Goal: Check status: Check status

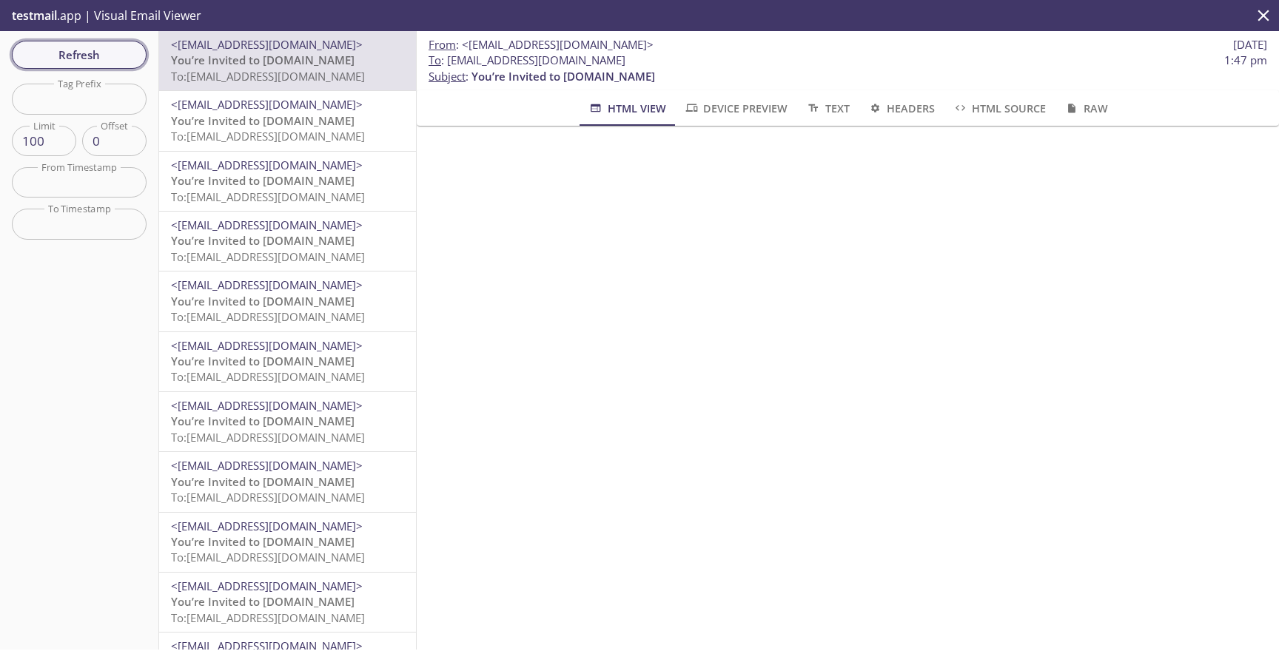
click at [132, 54] on span "Refresh" at bounding box center [79, 54] width 111 height 19
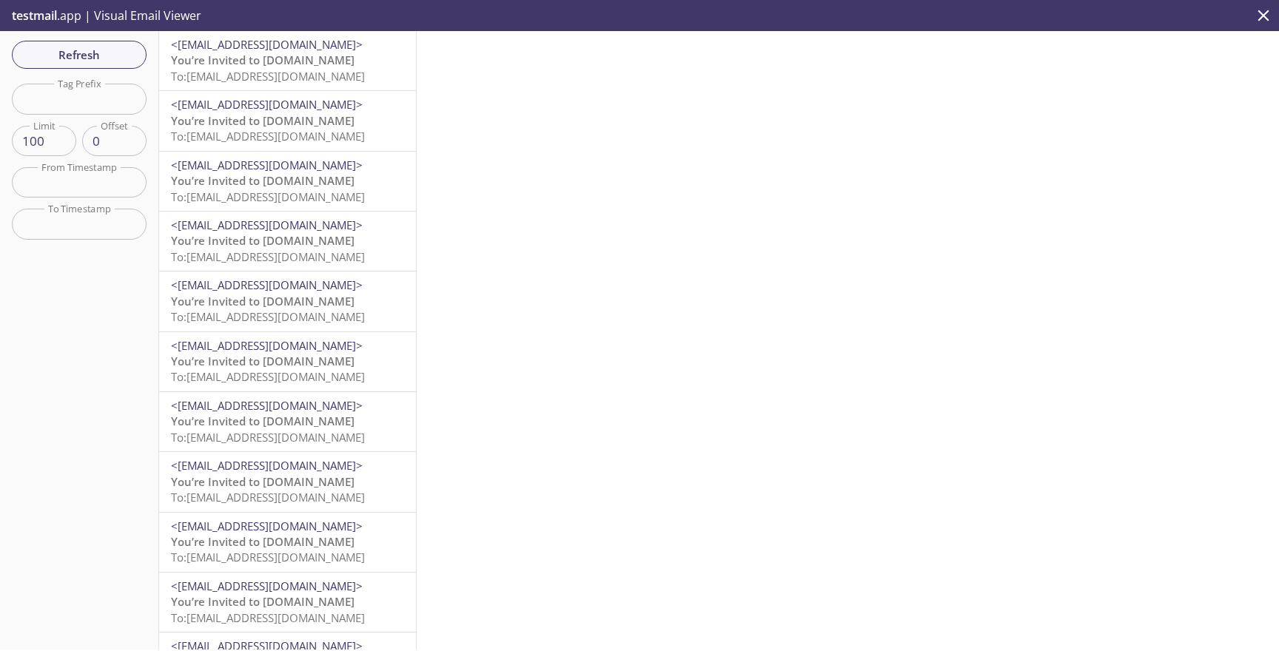
click at [329, 84] on p "You’re Invited to [DOMAIN_NAME] To: [EMAIL_ADDRESS][DOMAIN_NAME]" at bounding box center [287, 69] width 233 height 32
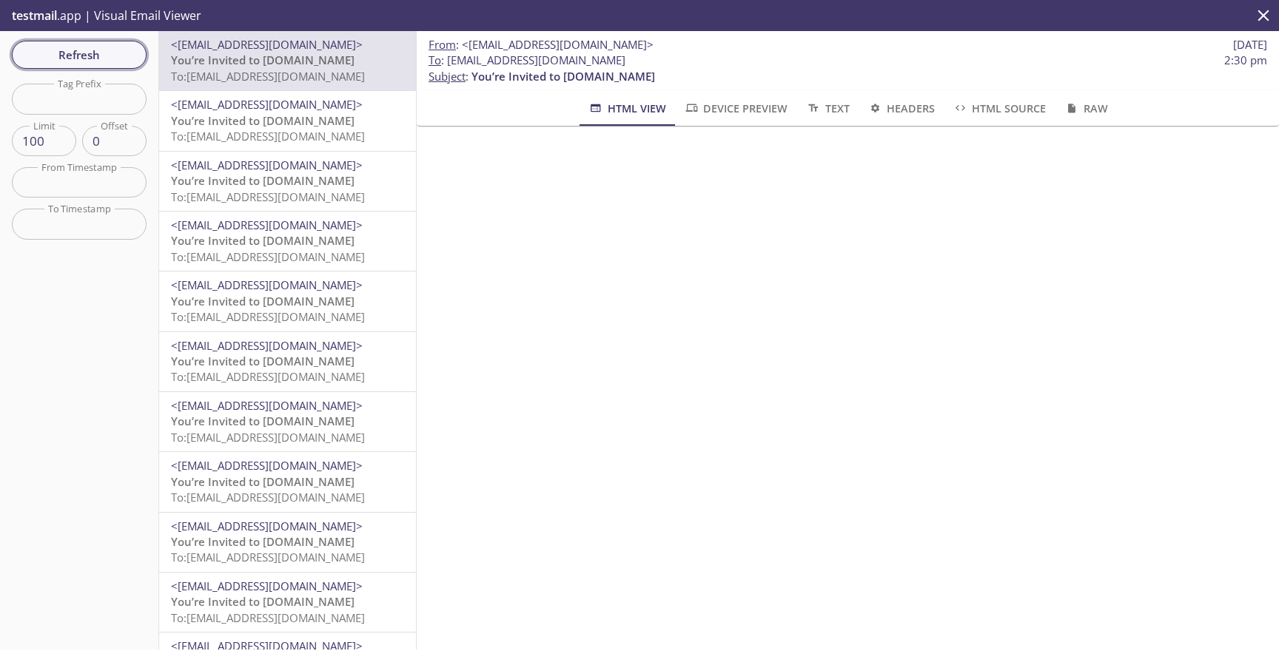
click at [104, 62] on span "Refresh" at bounding box center [79, 54] width 111 height 19
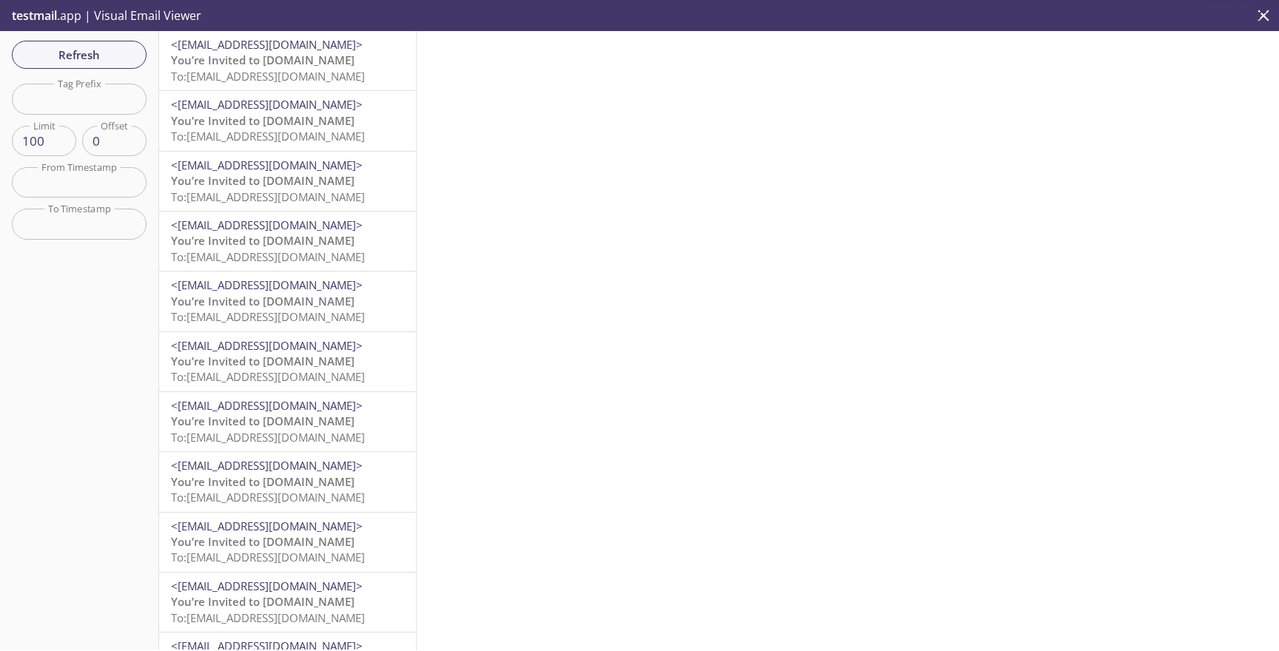
click at [296, 69] on span "To: [EMAIL_ADDRESS][DOMAIN_NAME]" at bounding box center [268, 76] width 194 height 15
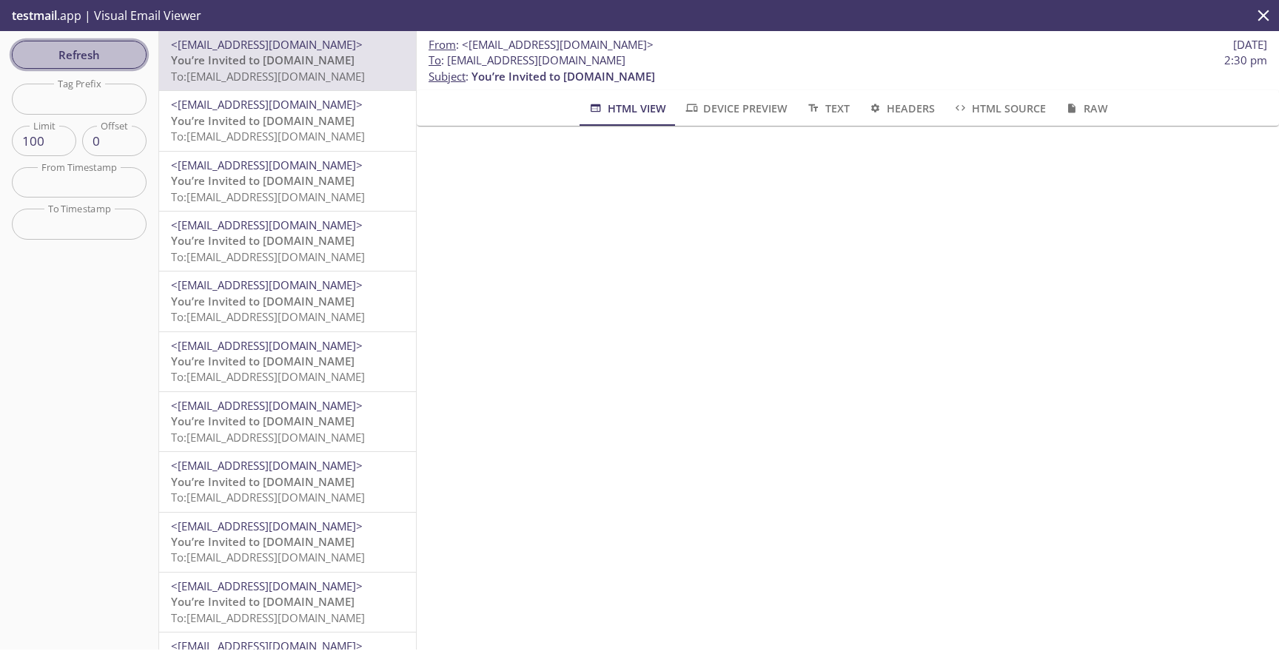
click at [105, 56] on span "Refresh" at bounding box center [79, 54] width 111 height 19
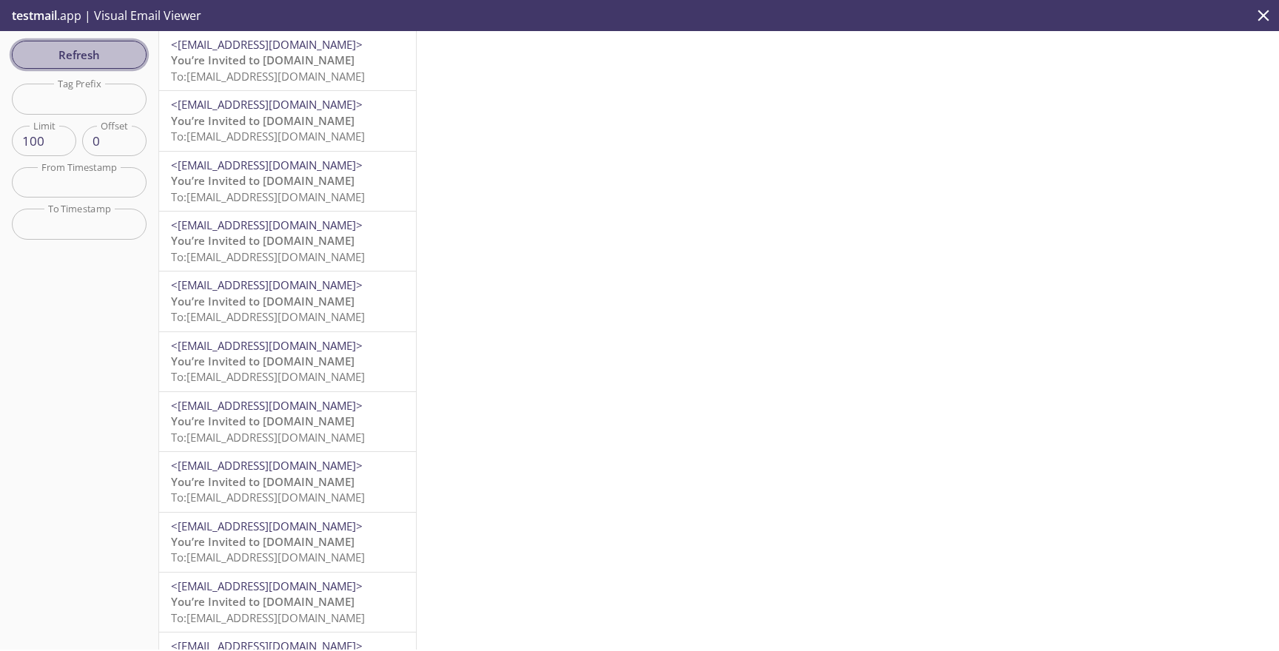
click at [114, 53] on span "Refresh" at bounding box center [79, 54] width 111 height 19
click at [121, 52] on span "Refresh" at bounding box center [79, 54] width 111 height 19
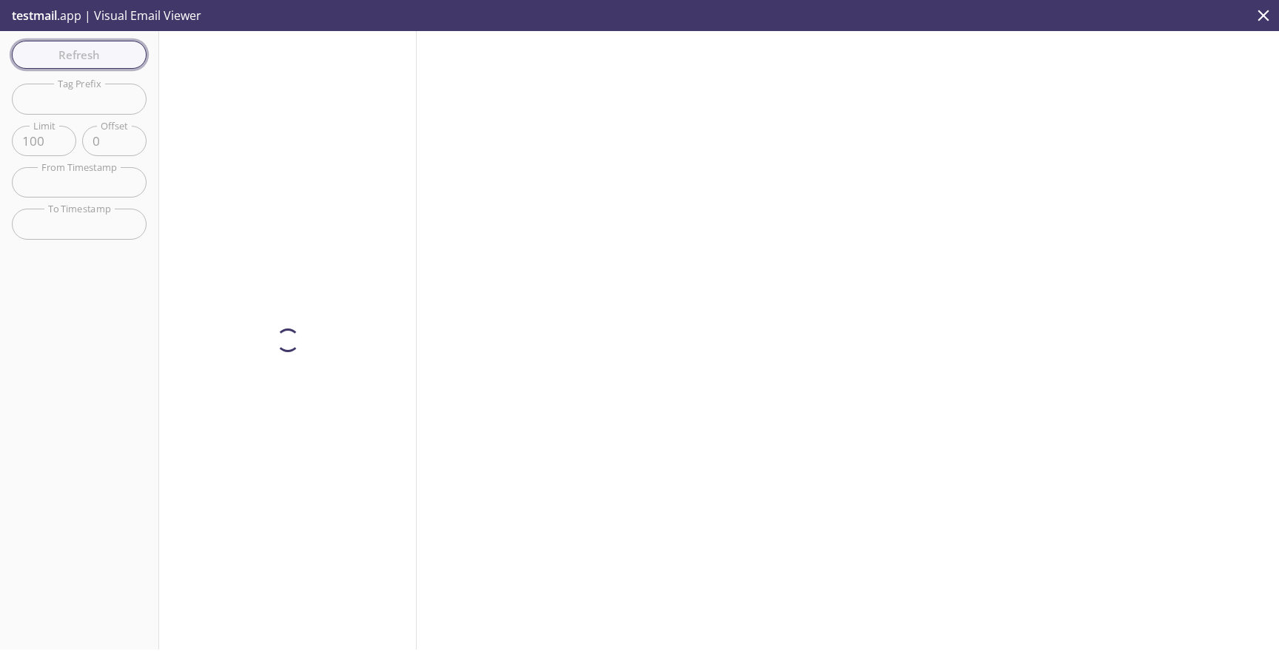
click at [121, 52] on div "Refresh Filters Tag Prefix Tag Prefix Limit 100 Limit Offset 0 Offset From Time…" at bounding box center [79, 340] width 159 height 619
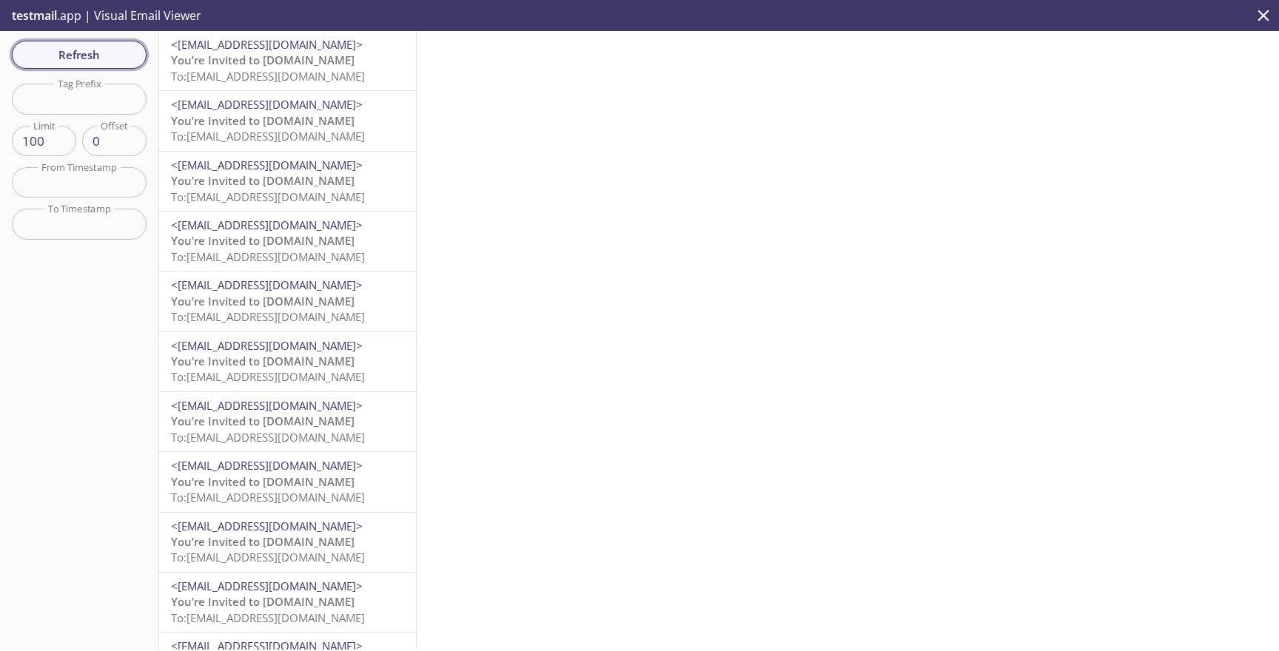
click at [121, 52] on span "Refresh" at bounding box center [79, 54] width 111 height 19
